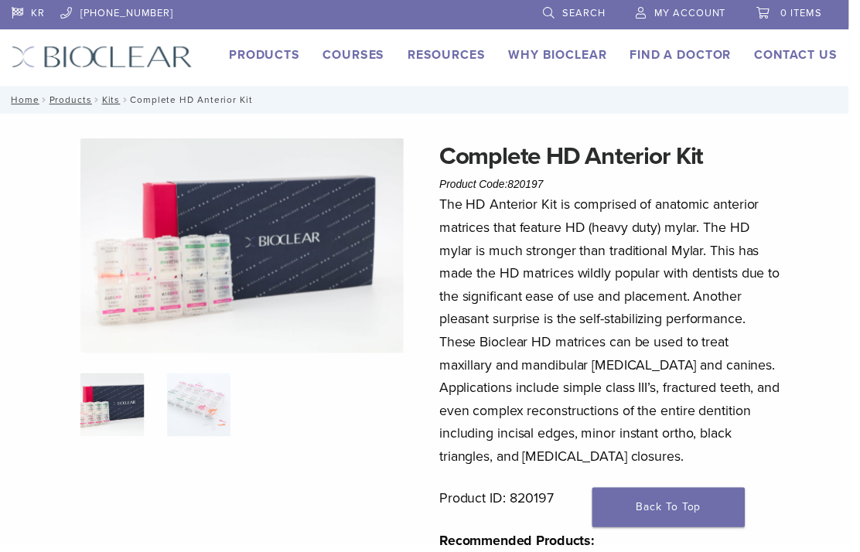
scroll to position [9, 0]
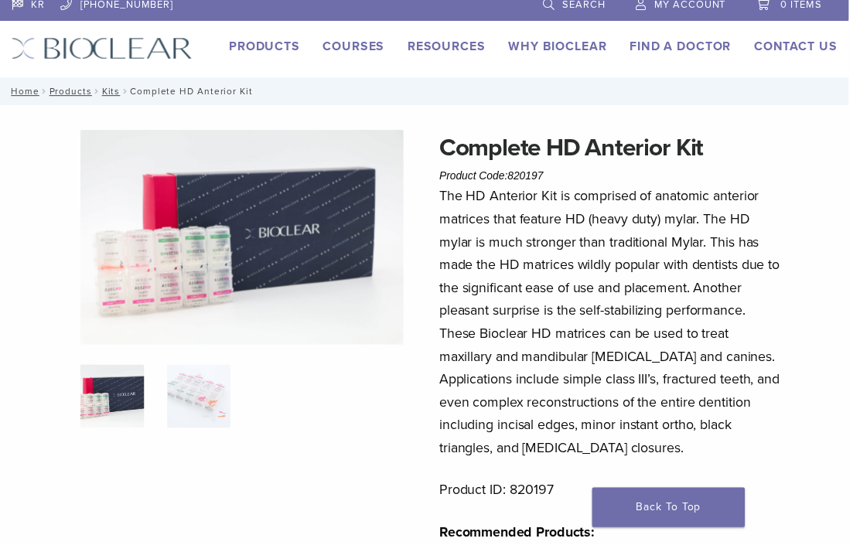
click at [442, 36] on div "KR [PHONE_NUMBER] Search My Account 0 items Cart No products in the cart. Back …" at bounding box center [430, 35] width 860 height 88
click at [454, 46] on link "Resources" at bounding box center [452, 46] width 79 height 15
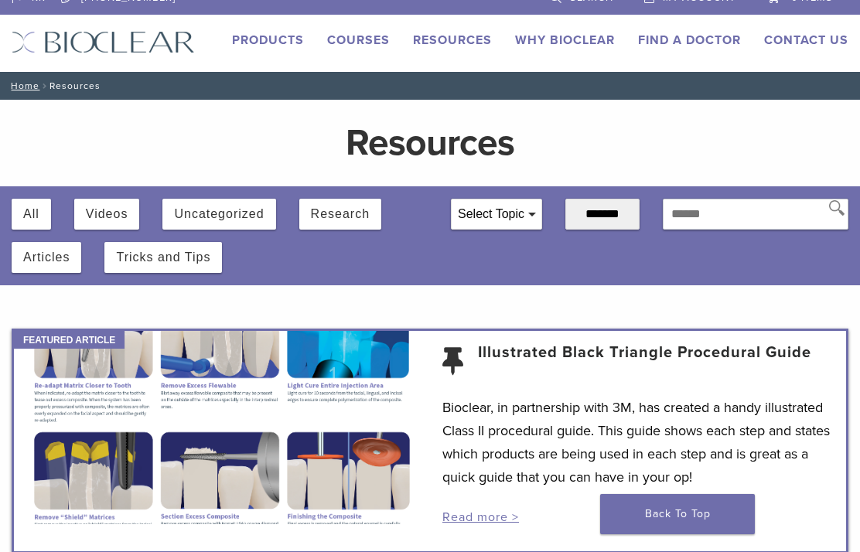
scroll to position [15, 0]
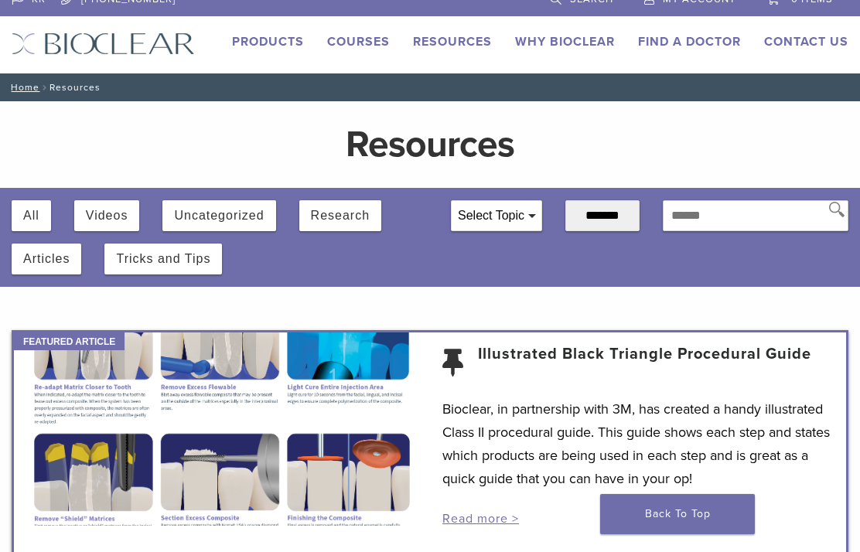
click at [100, 206] on button "Videos" at bounding box center [107, 215] width 43 height 31
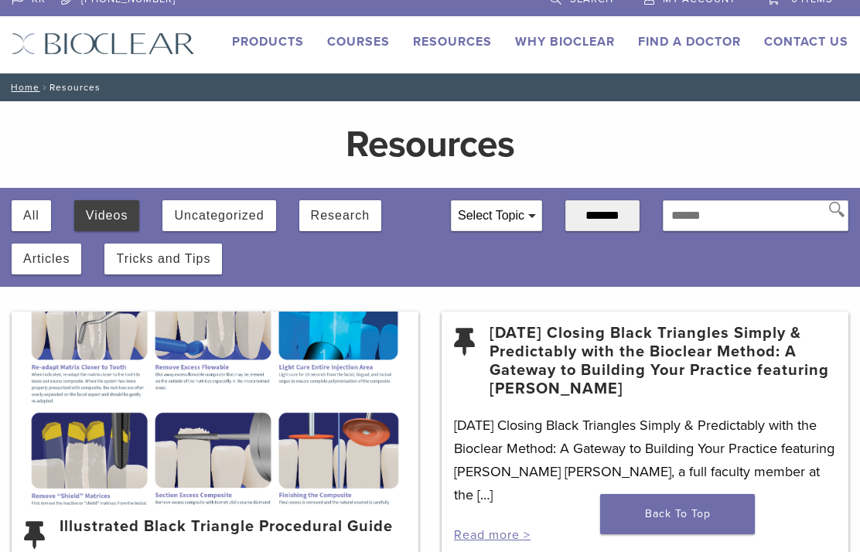
click at [115, 216] on button "Videos" at bounding box center [107, 215] width 43 height 31
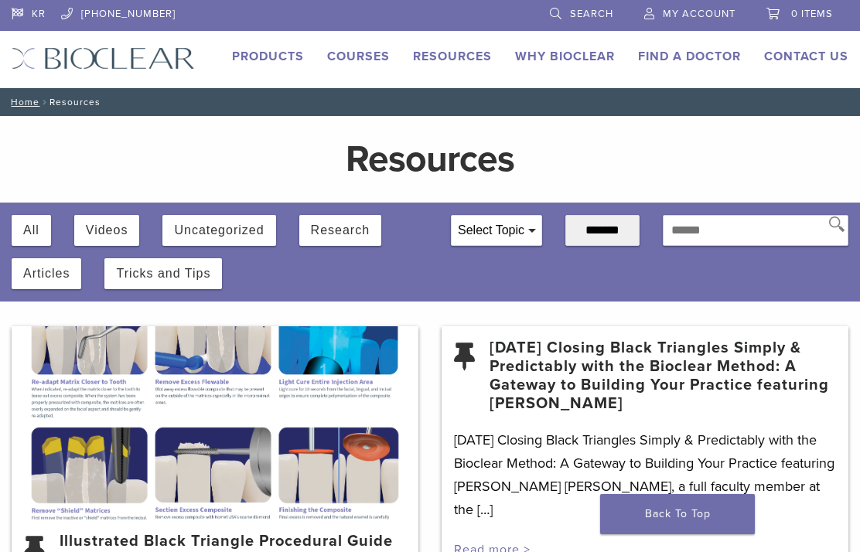
click at [257, 50] on link "Products" at bounding box center [268, 56] width 72 height 15
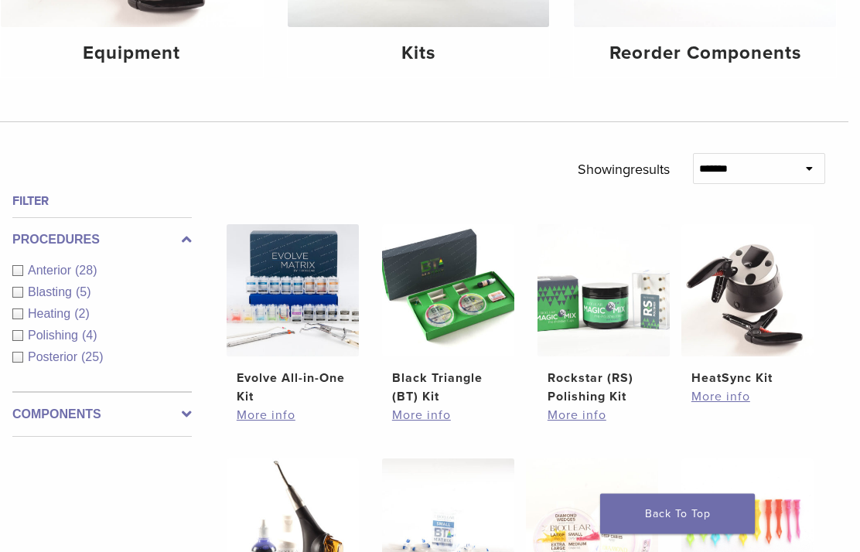
scroll to position [355, 9]
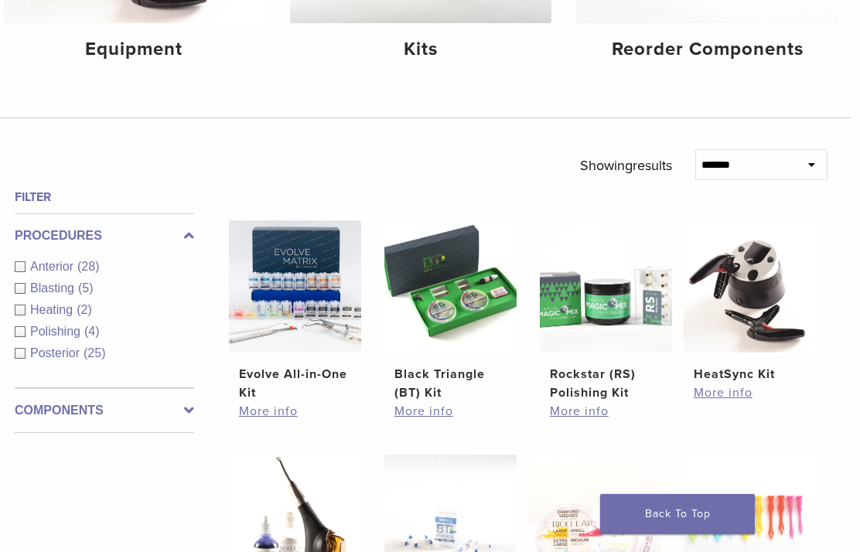
click at [307, 340] on img at bounding box center [295, 286] width 132 height 132
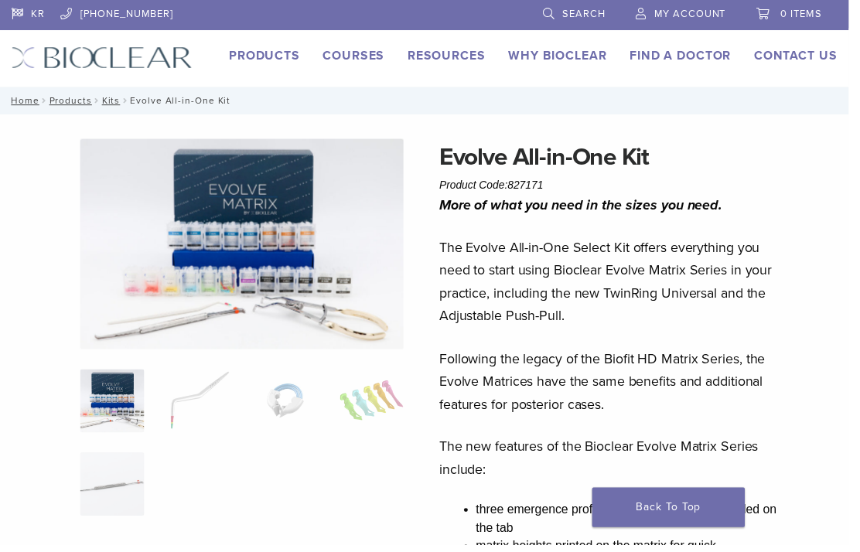
click at [263, 56] on link "Products" at bounding box center [268, 56] width 72 height 15
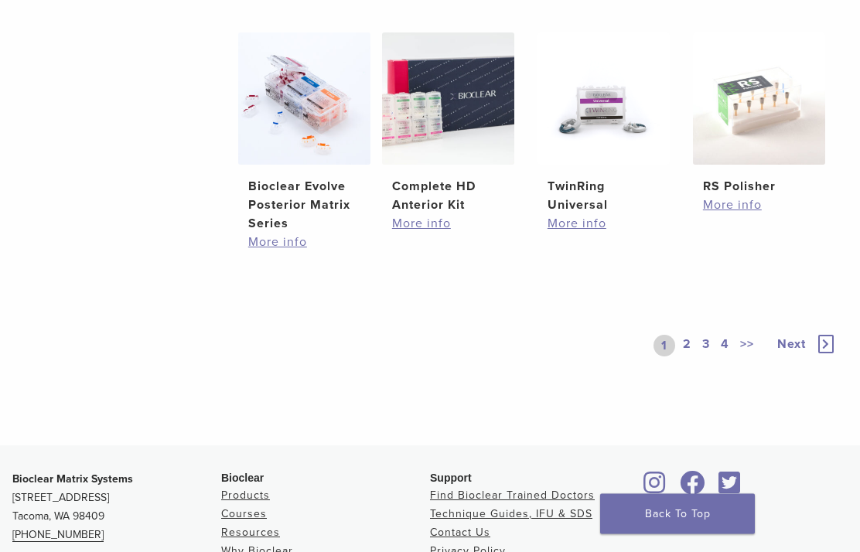
scroll to position [1030, 0]
click at [428, 233] on link "More info" at bounding box center [448, 223] width 112 height 19
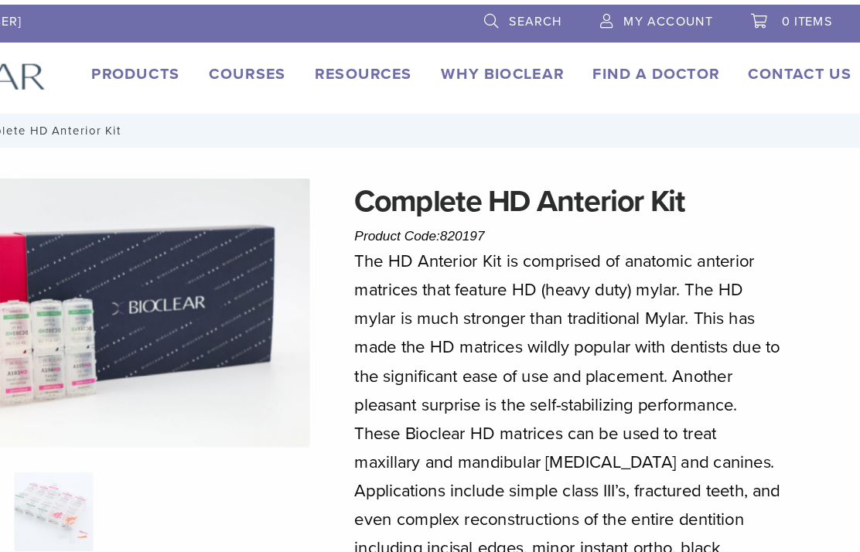
scroll to position [0, 12]
